Goal: Book appointment/travel/reservation

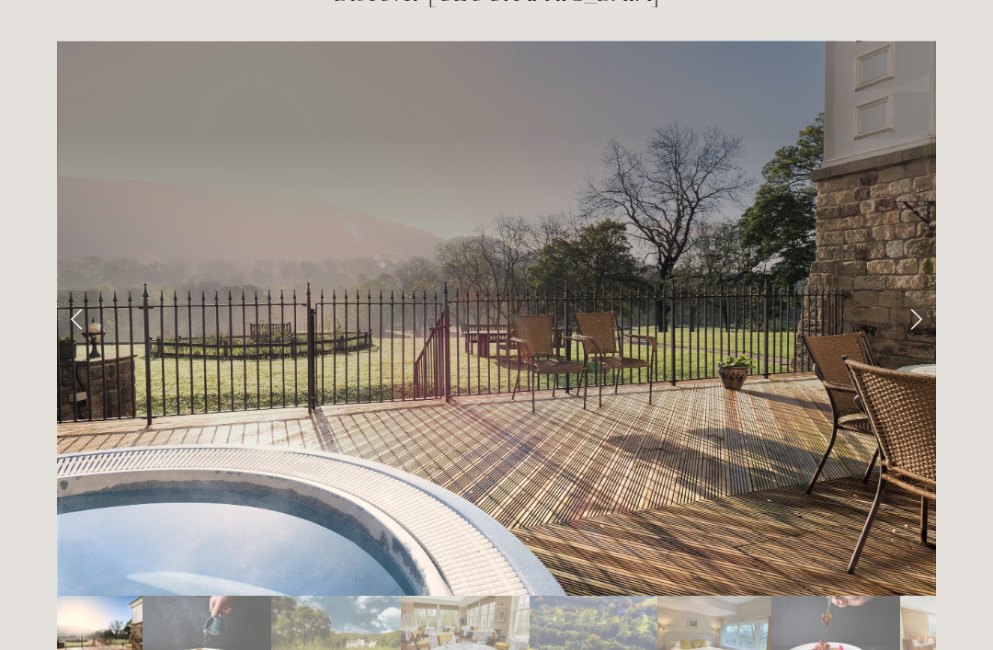
scroll to position [3041, 0]
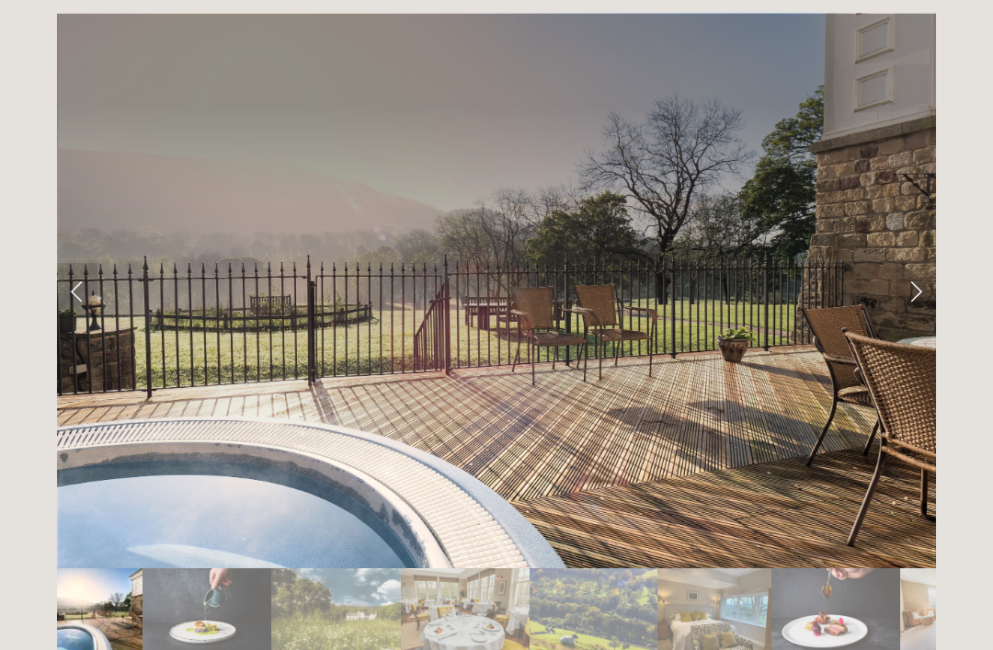
click at [910, 263] on link "Next Slide" at bounding box center [916, 290] width 40 height 55
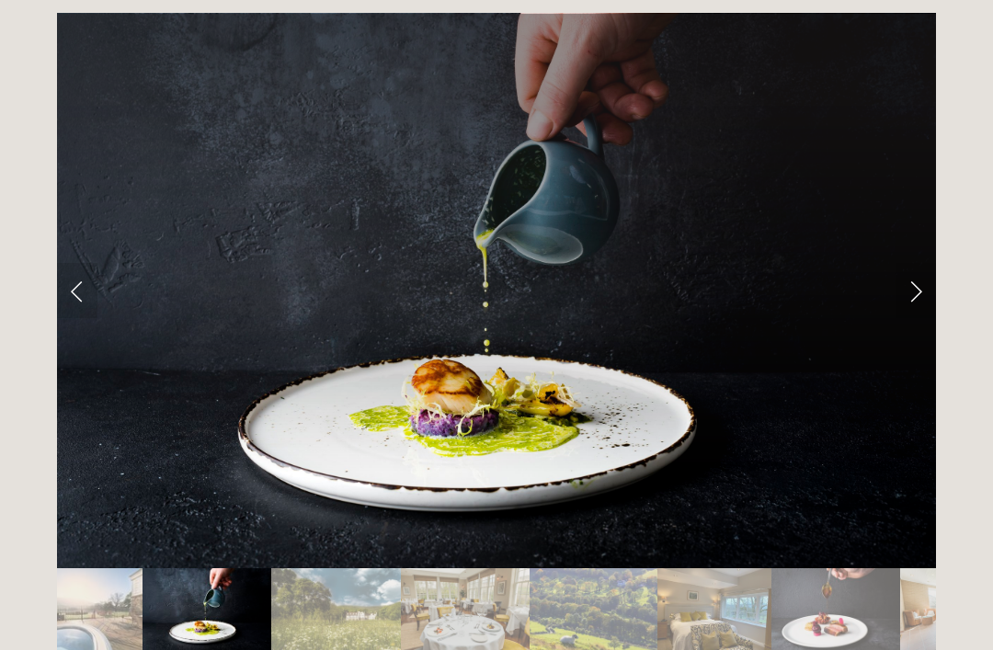
click at [916, 263] on link "Next Slide" at bounding box center [916, 290] width 40 height 55
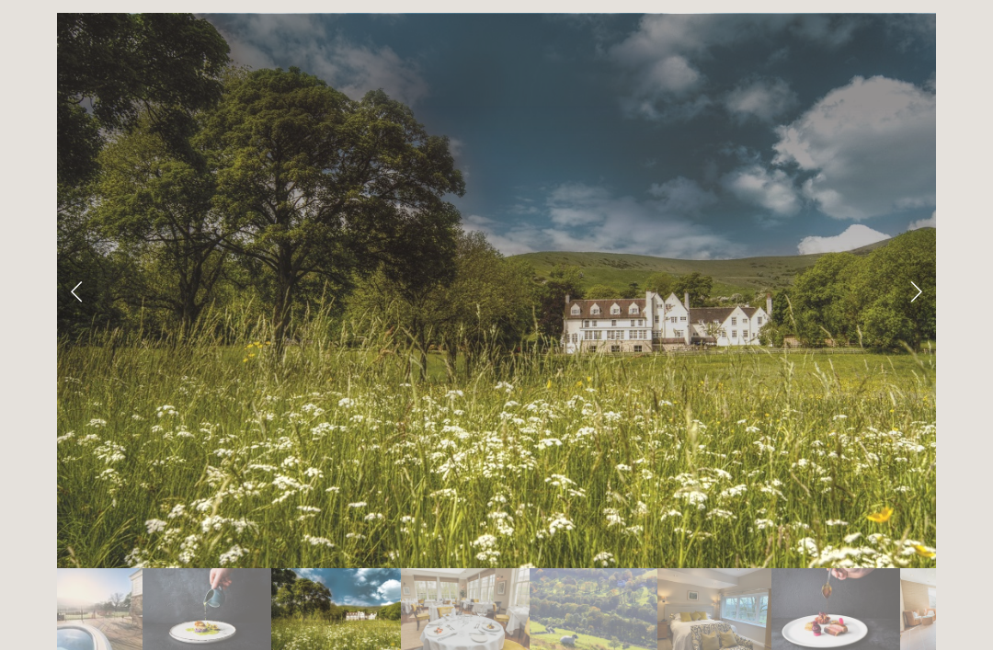
click at [912, 263] on link "Next Slide" at bounding box center [916, 290] width 40 height 55
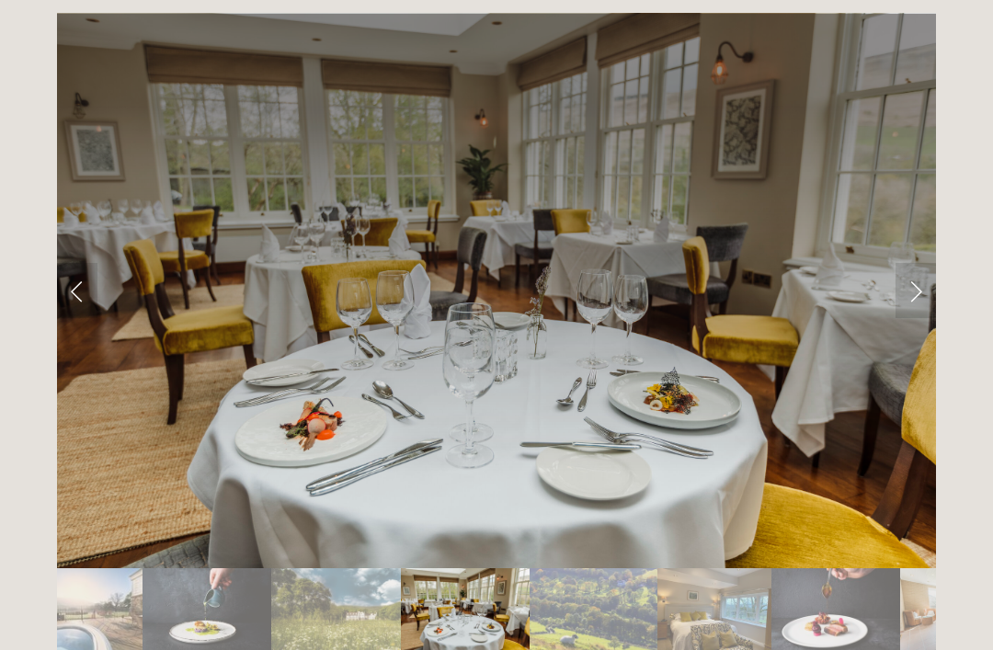
click at [921, 263] on link "Next Slide" at bounding box center [916, 290] width 40 height 55
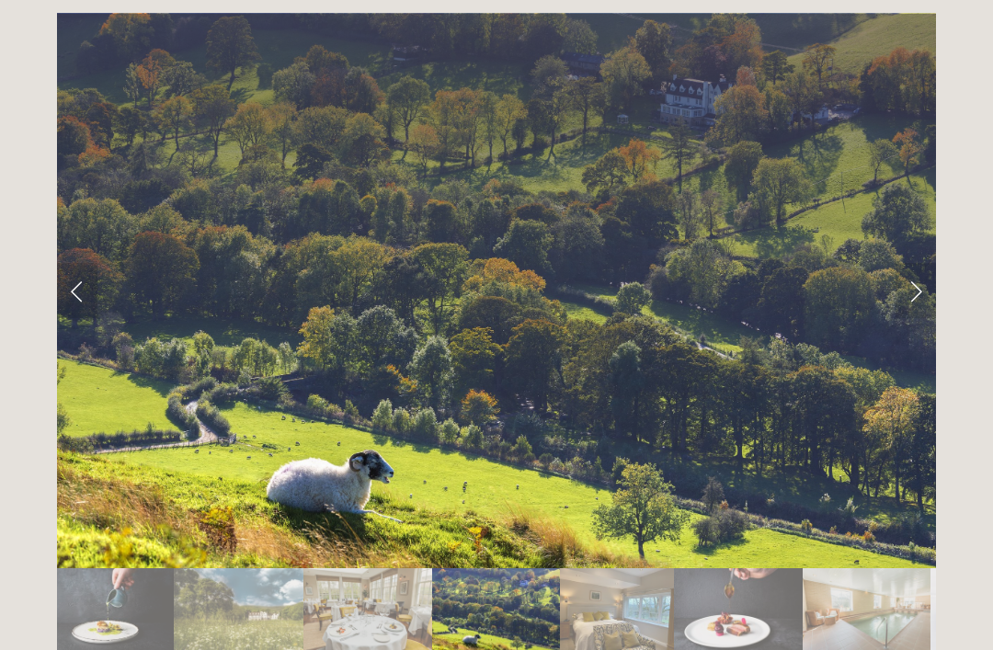
click at [910, 263] on link "Next Slide" at bounding box center [916, 290] width 40 height 55
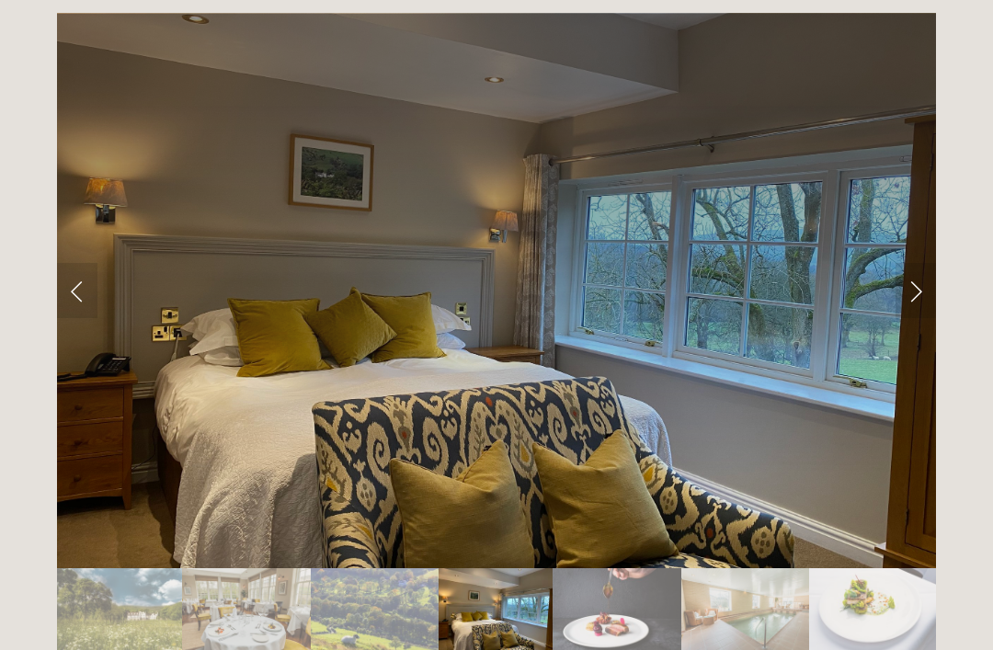
click at [911, 263] on link "Next Slide" at bounding box center [916, 290] width 40 height 55
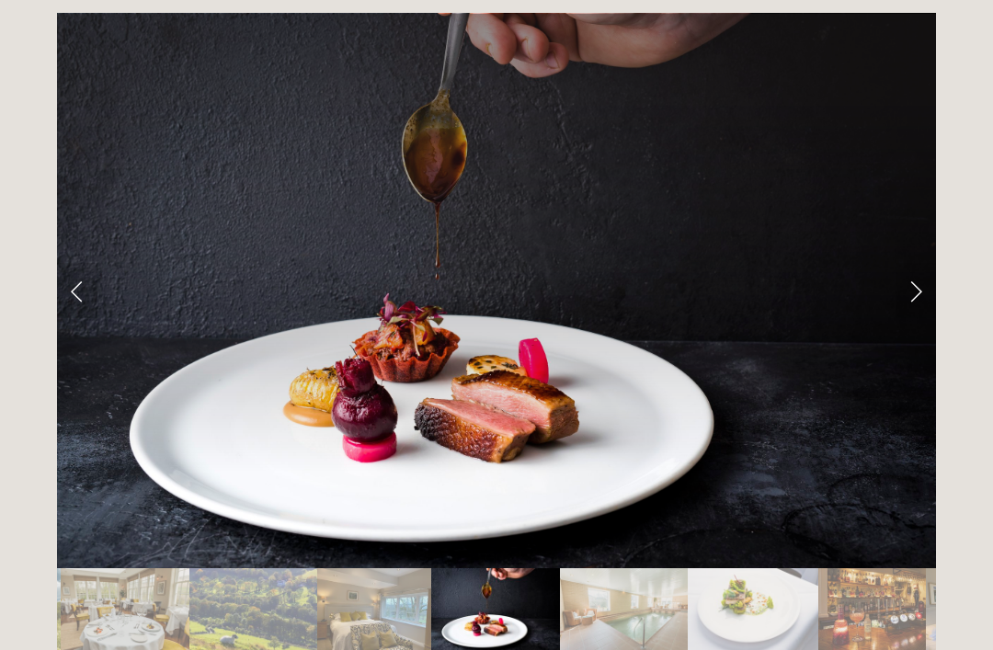
click at [922, 263] on link "Next Slide" at bounding box center [916, 290] width 40 height 55
click at [904, 263] on link "Next Slide" at bounding box center [916, 290] width 40 height 55
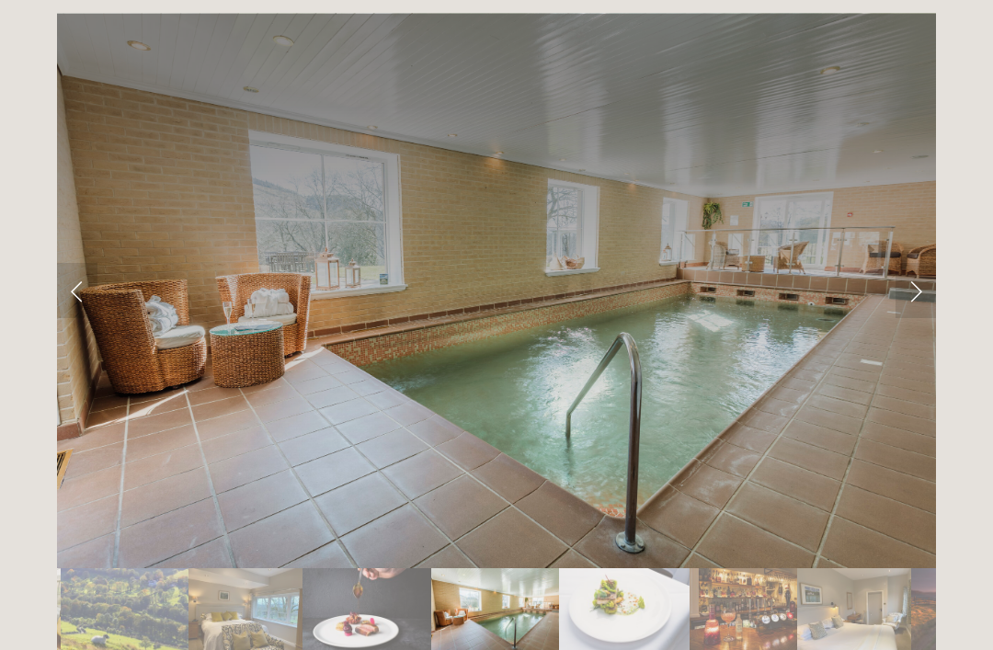
click at [915, 263] on link "Next Slide" at bounding box center [916, 290] width 40 height 55
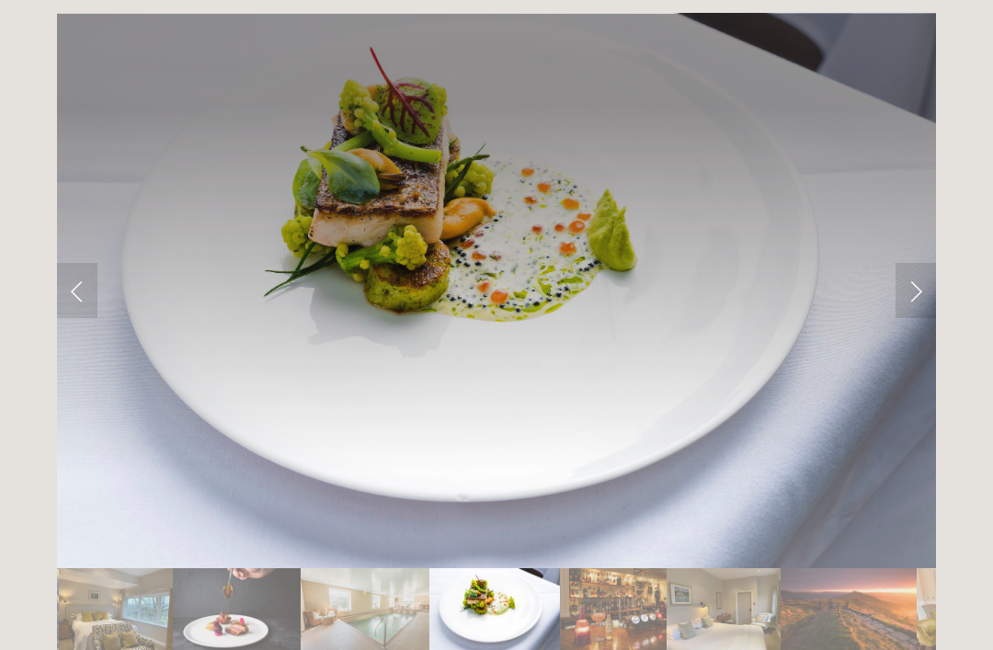
click at [912, 263] on link "Next Slide" at bounding box center [916, 290] width 40 height 55
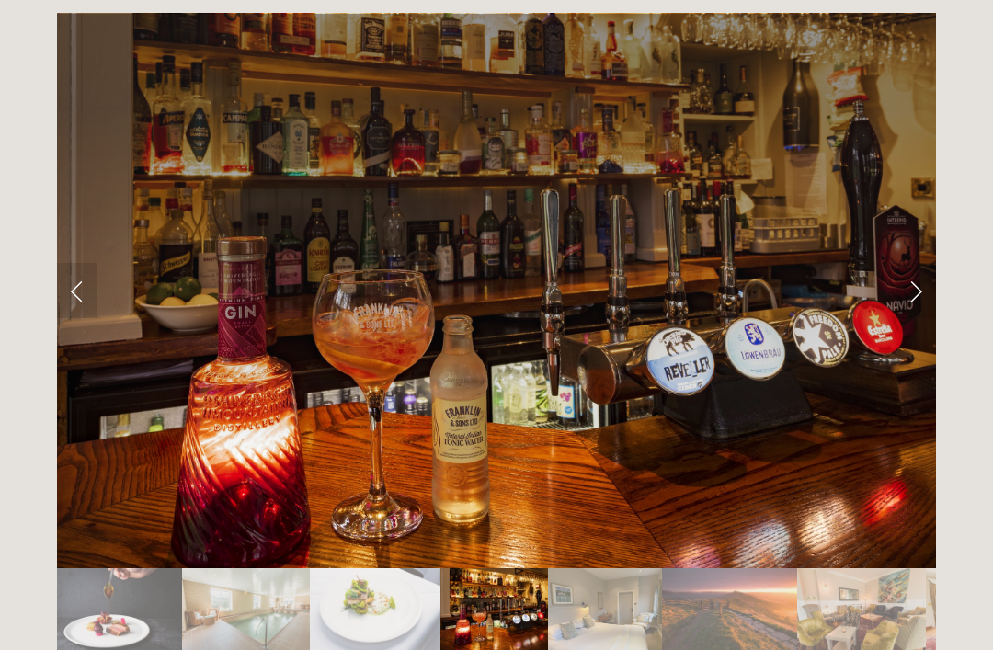
click at [918, 263] on link "Next Slide" at bounding box center [916, 290] width 40 height 55
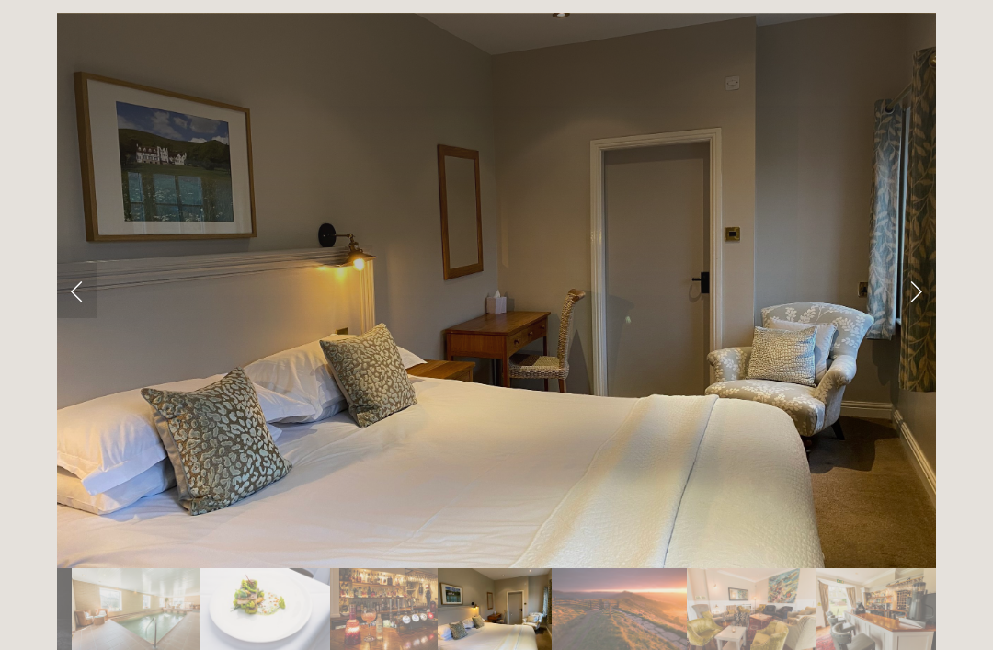
click at [918, 263] on link "Next Slide" at bounding box center [916, 290] width 40 height 55
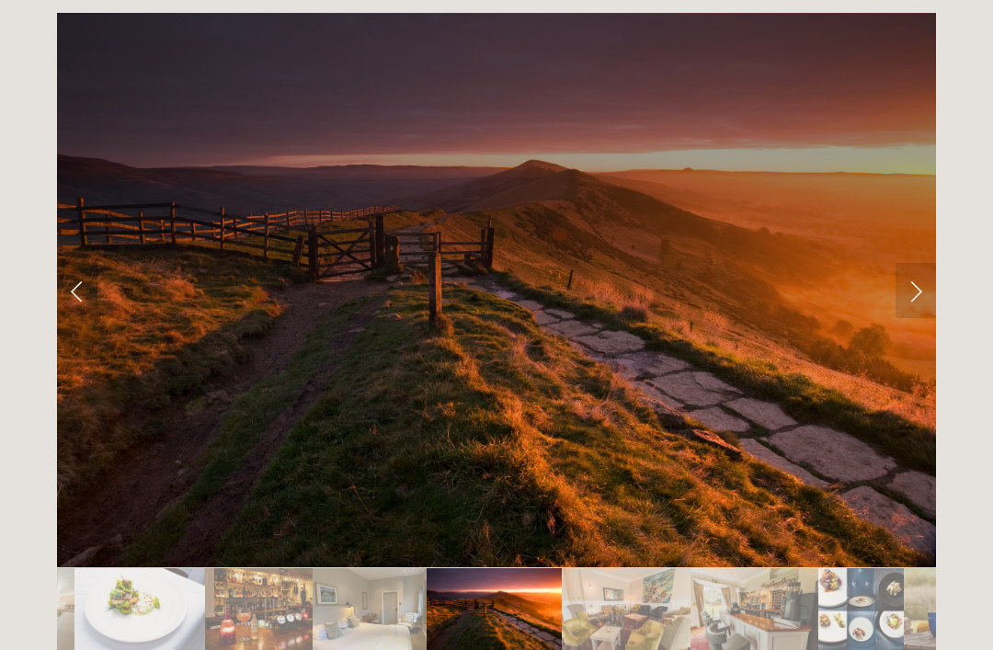
click at [917, 263] on link "Next Slide" at bounding box center [916, 290] width 40 height 55
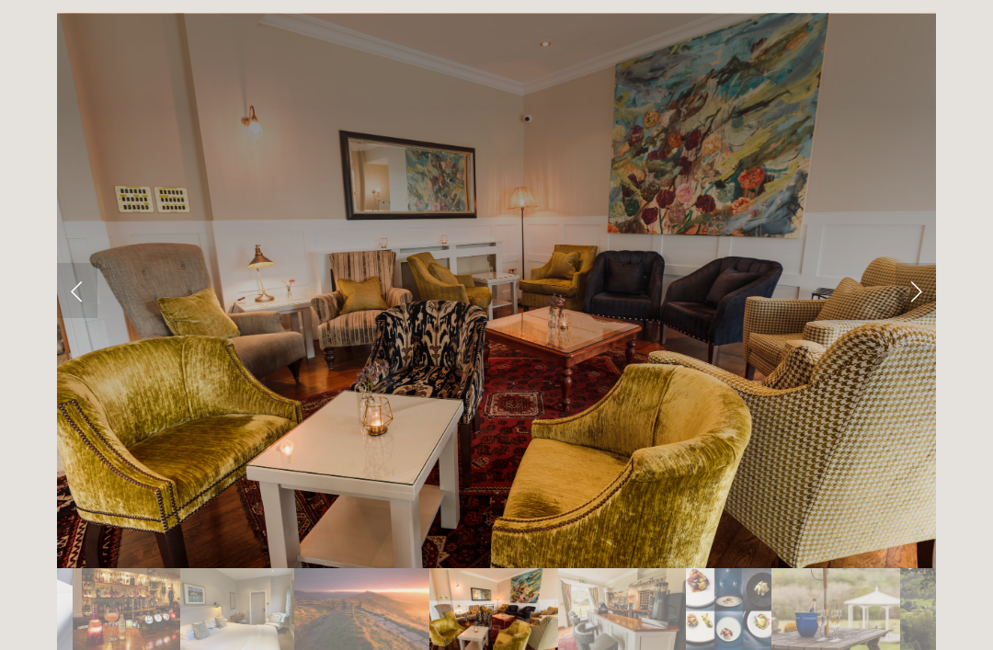
click at [914, 263] on link "Next Slide" at bounding box center [916, 290] width 40 height 55
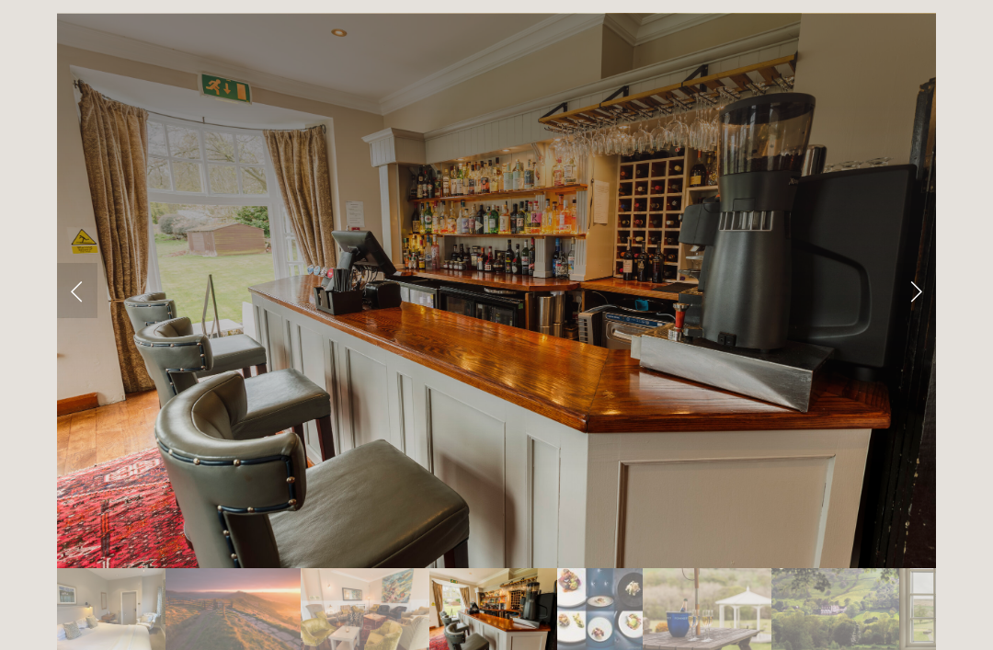
click at [921, 263] on link "Next Slide" at bounding box center [916, 290] width 40 height 55
click at [913, 263] on link "Next Slide" at bounding box center [916, 290] width 40 height 55
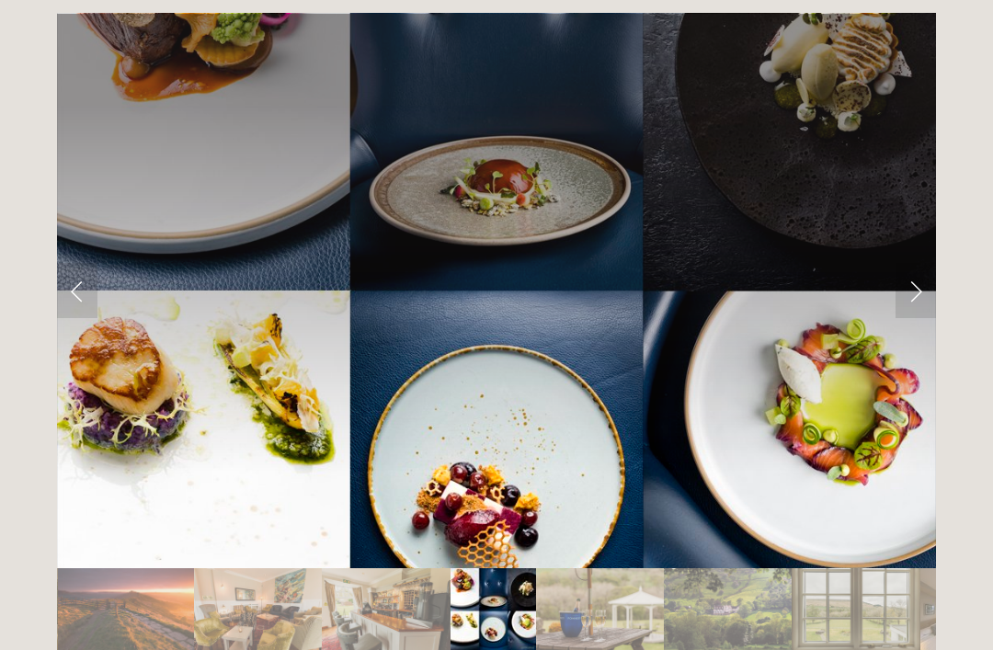
click at [917, 263] on link "Next Slide" at bounding box center [916, 290] width 40 height 55
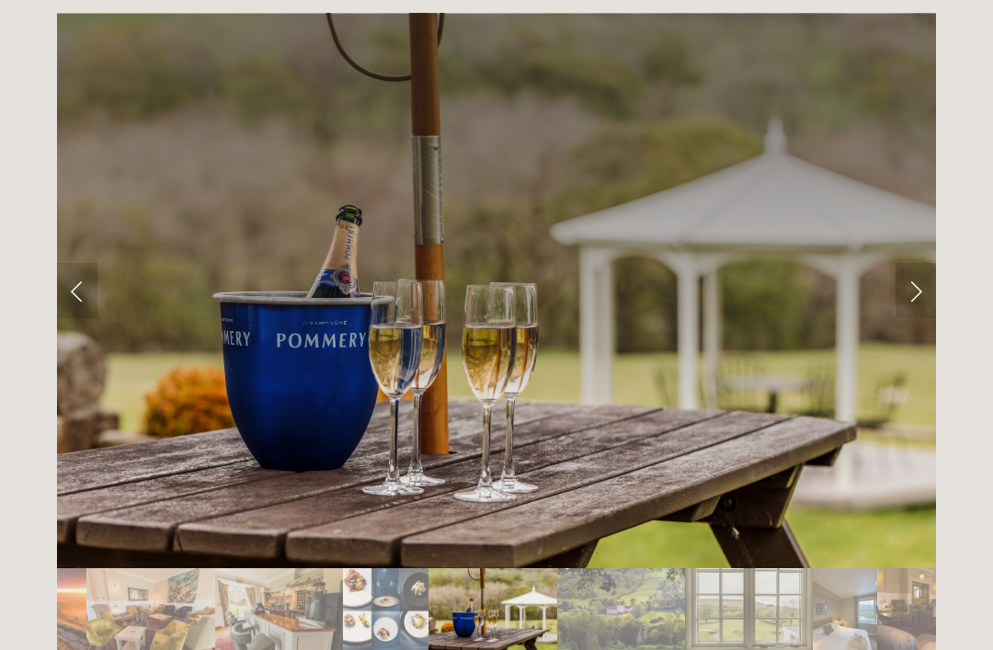
click at [919, 263] on link "Next Slide" at bounding box center [916, 290] width 40 height 55
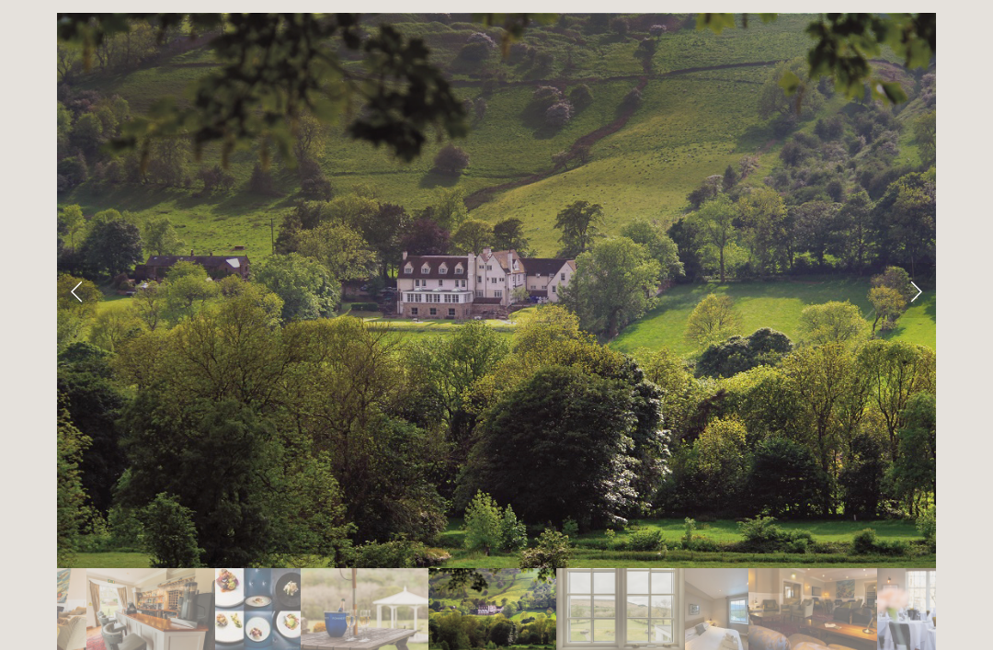
click at [917, 263] on link "Next Slide" at bounding box center [916, 290] width 40 height 55
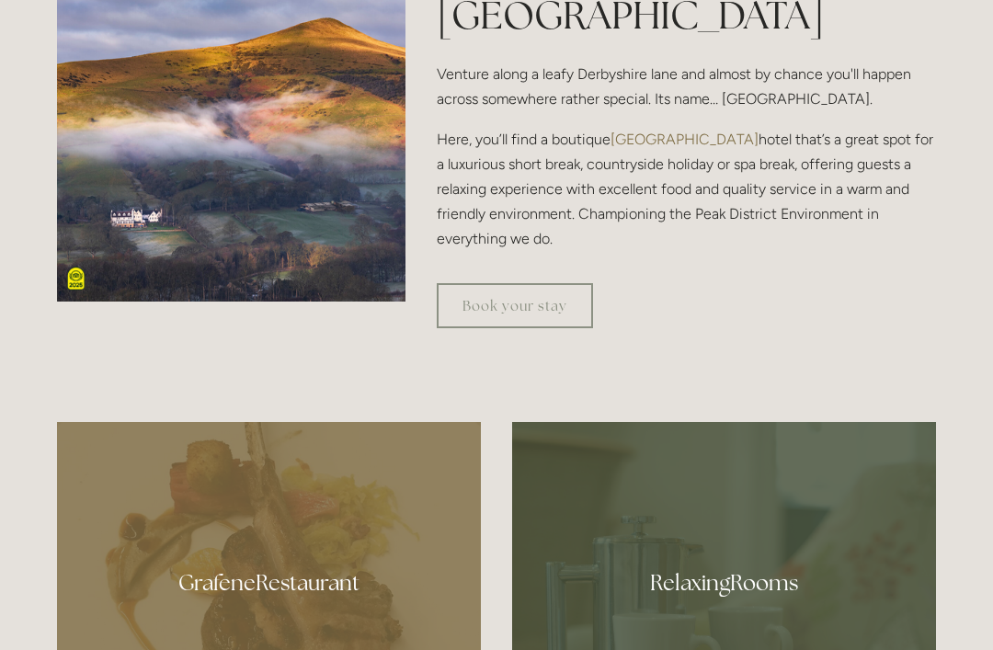
scroll to position [687, 0]
click at [527, 328] on link "Book your stay" at bounding box center [515, 305] width 156 height 45
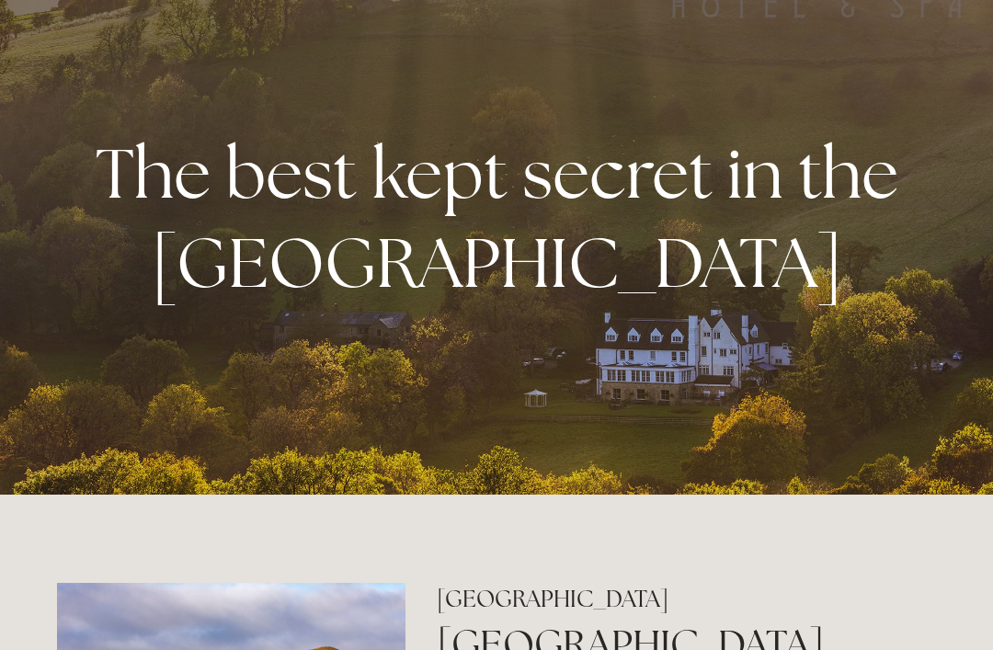
scroll to position [0, 0]
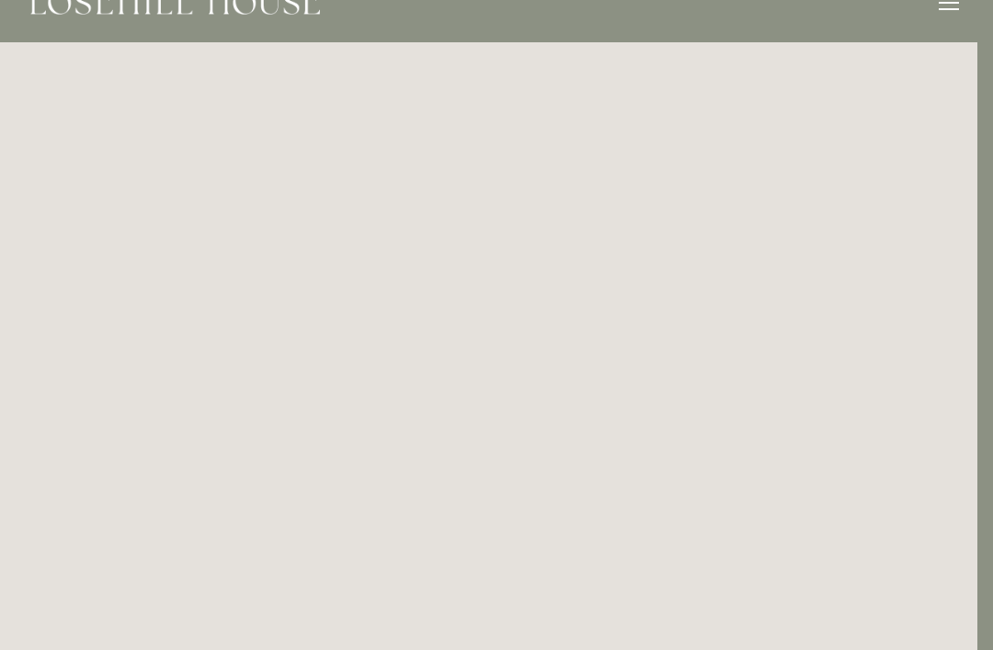
scroll to position [0, 16]
